Goal: Information Seeking & Learning: Learn about a topic

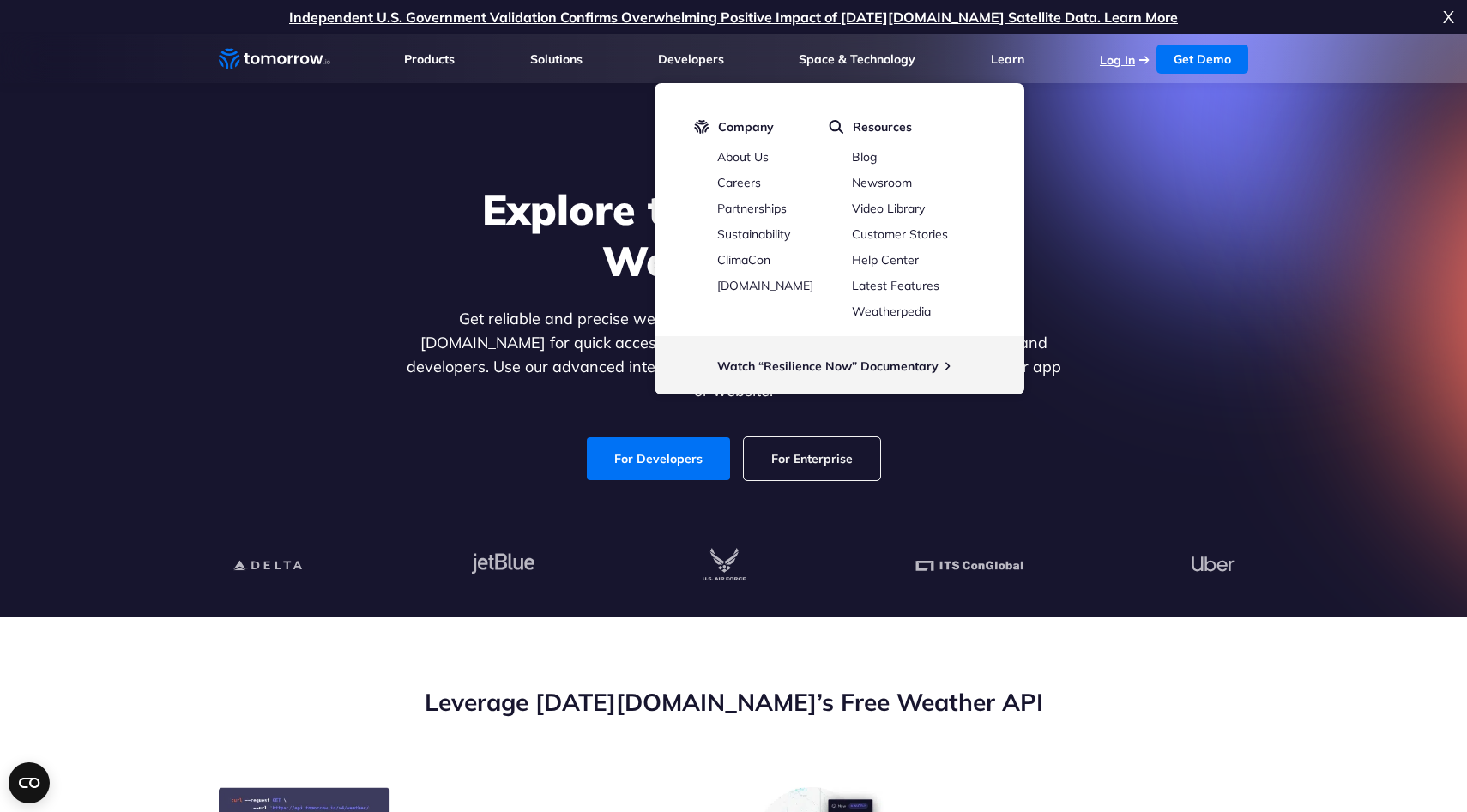
click at [1122, 65] on link "Log In" at bounding box center [1117, 59] width 35 height 15
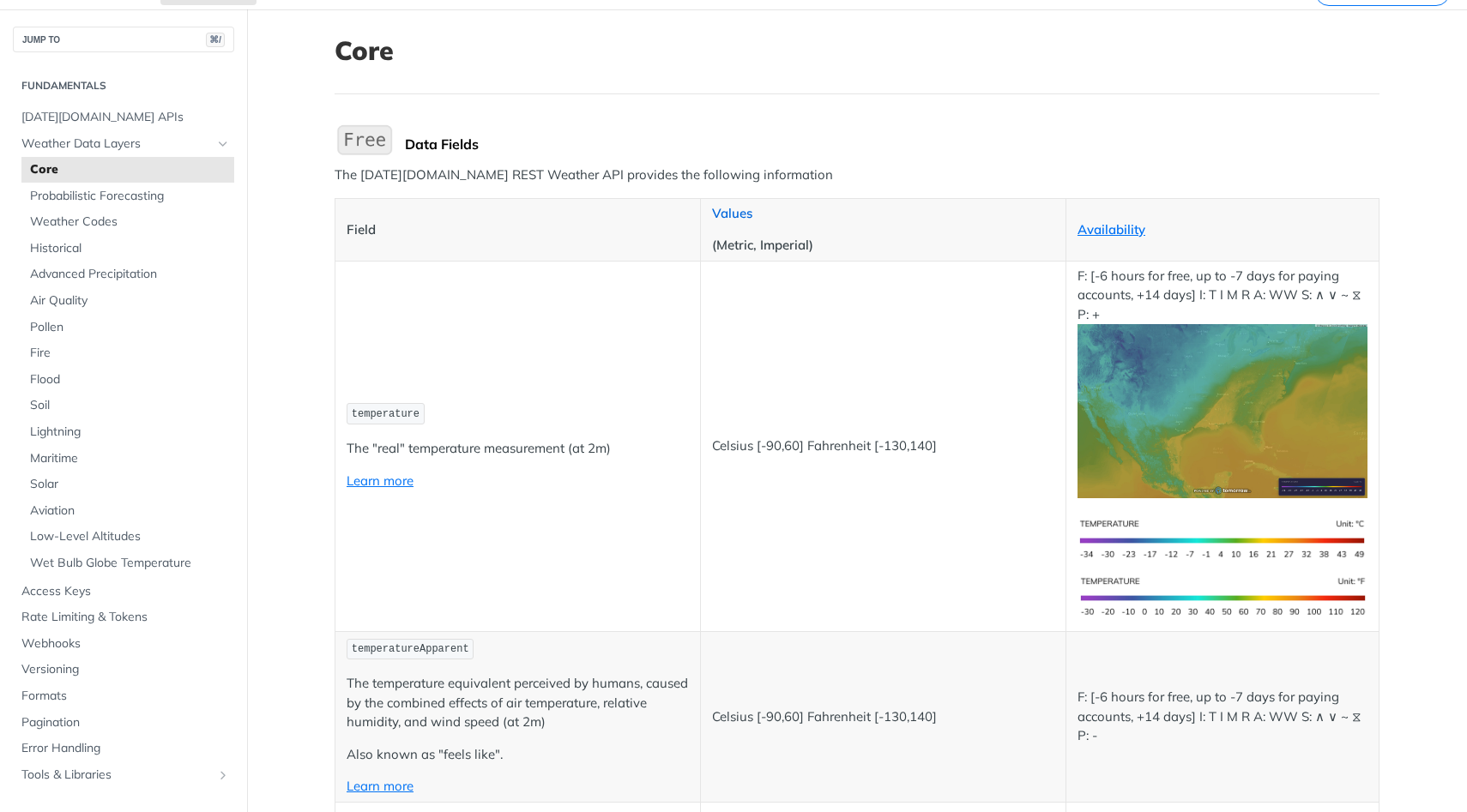
scroll to position [128, 0]
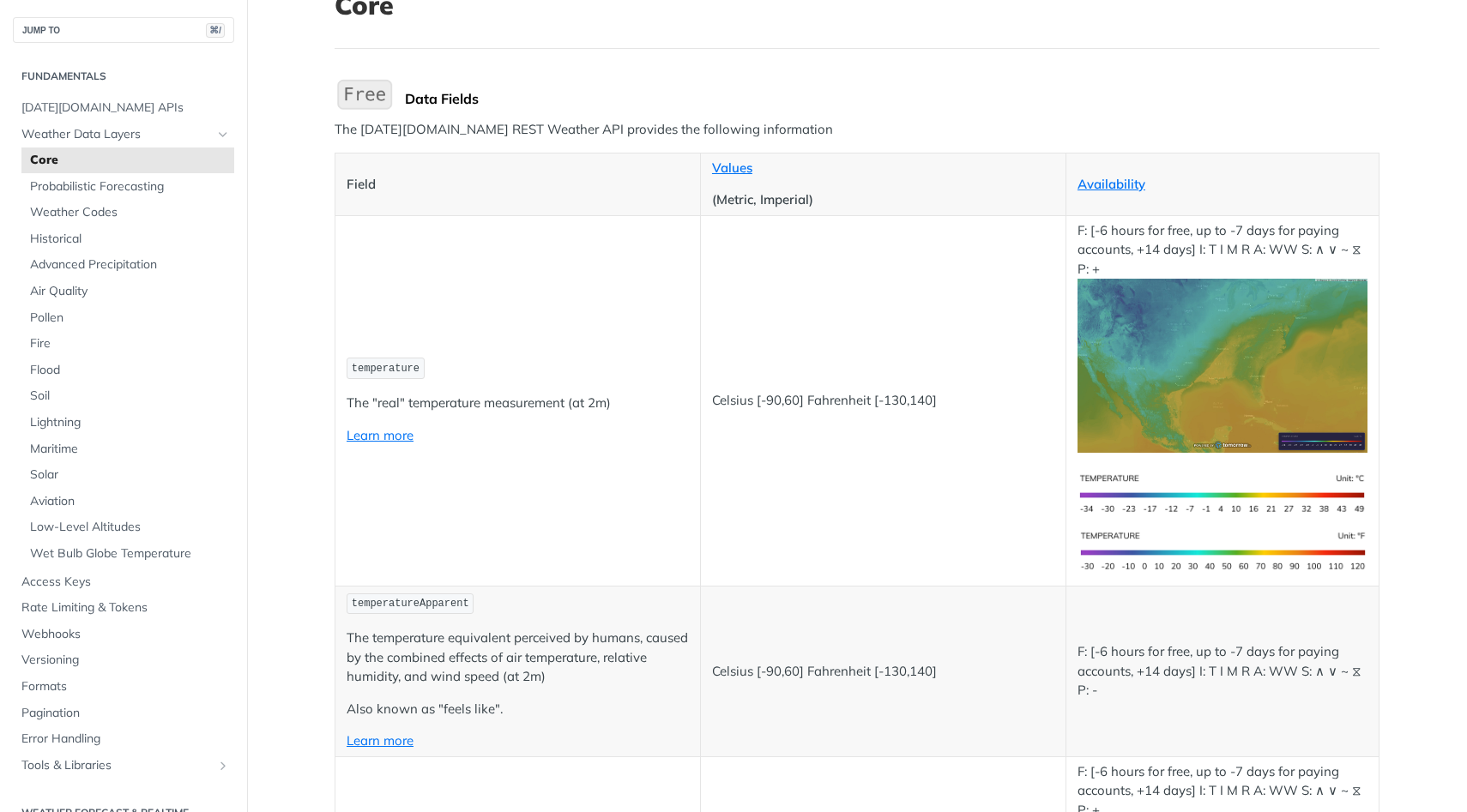
click at [524, 609] on p "temperatureApparent" at bounding box center [517, 604] width 342 height 25
click at [508, 636] on p "The temperature equivalent perceived by humans, caused by the combined effects …" at bounding box center [517, 658] width 342 height 58
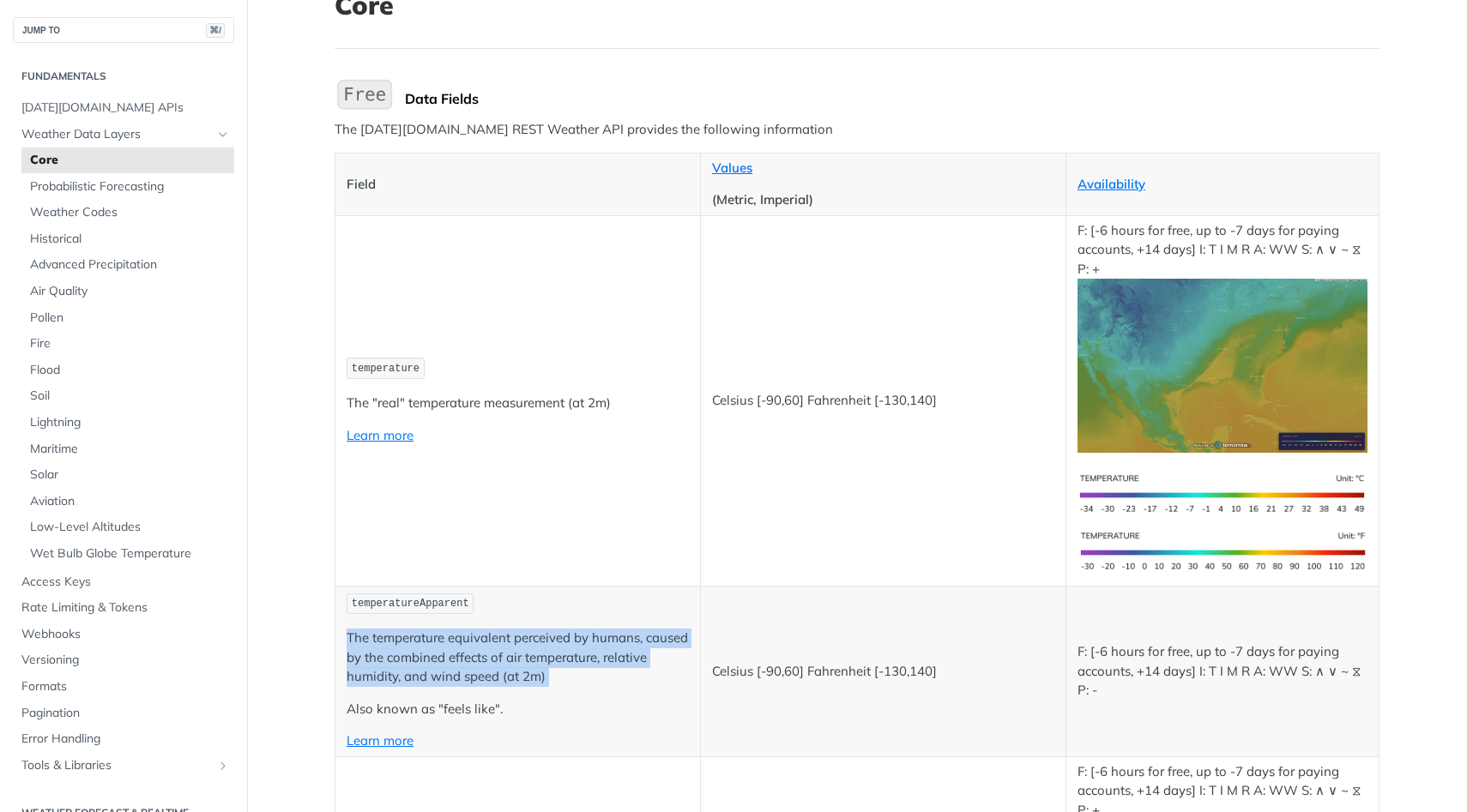
click at [508, 636] on p "The temperature equivalent perceived by humans, caused by the combined effects …" at bounding box center [517, 658] width 342 height 58
click at [516, 656] on p "The temperature equivalent perceived by humans, caused by the combined effects …" at bounding box center [517, 658] width 342 height 58
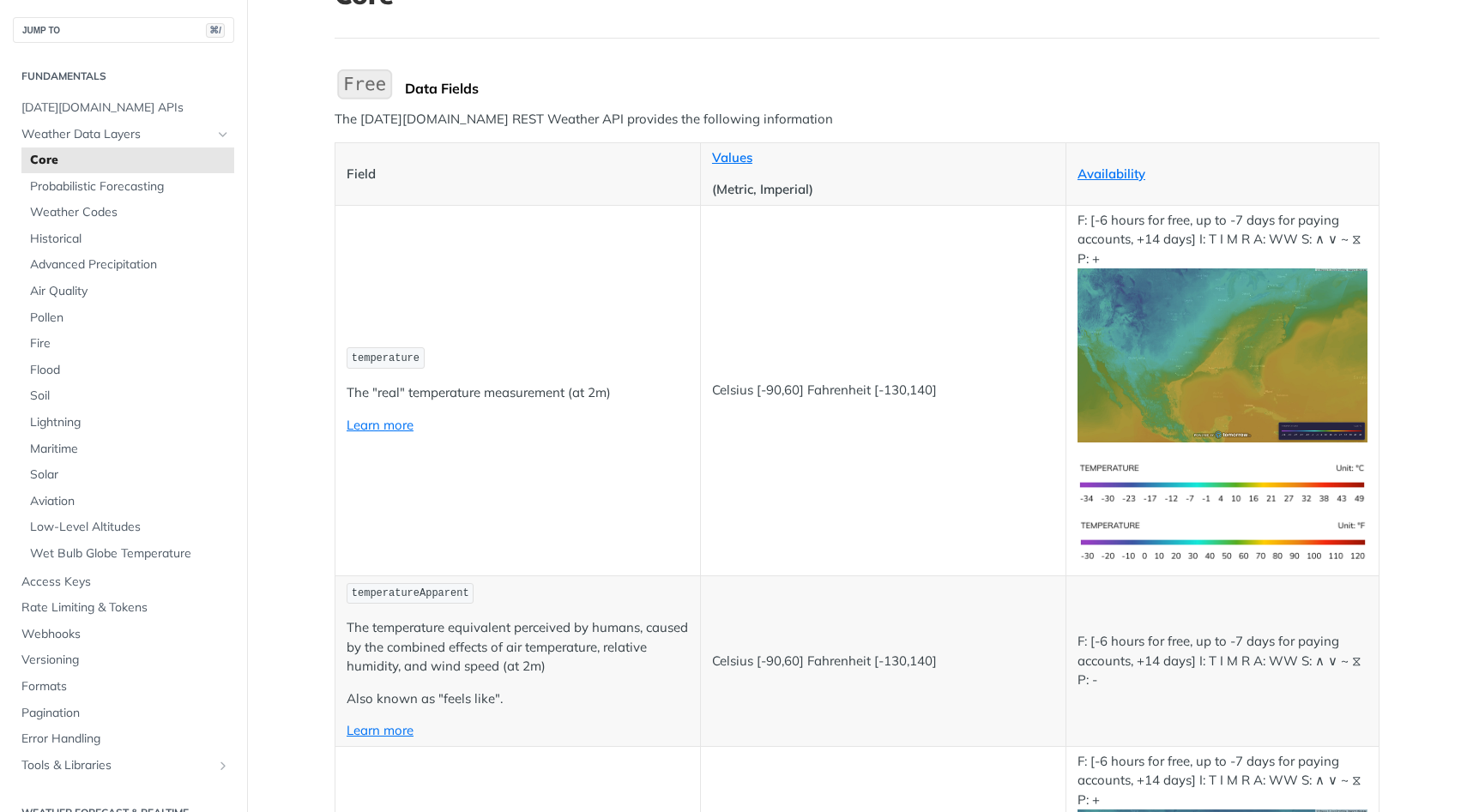
scroll to position [126, 0]
